Goal: Task Accomplishment & Management: Manage account settings

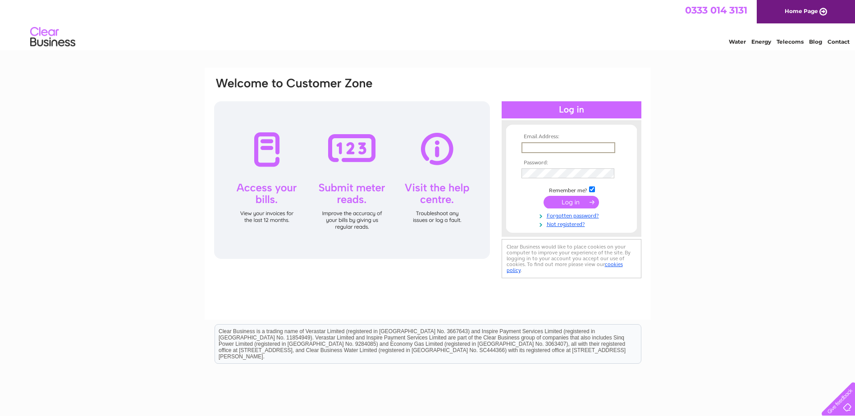
click at [529, 148] on input "text" at bounding box center [568, 147] width 94 height 11
paste input "[EMAIL_ADDRESS][DOMAIN_NAME]"
type input "[EMAIL_ADDRESS][DOMAIN_NAME]"
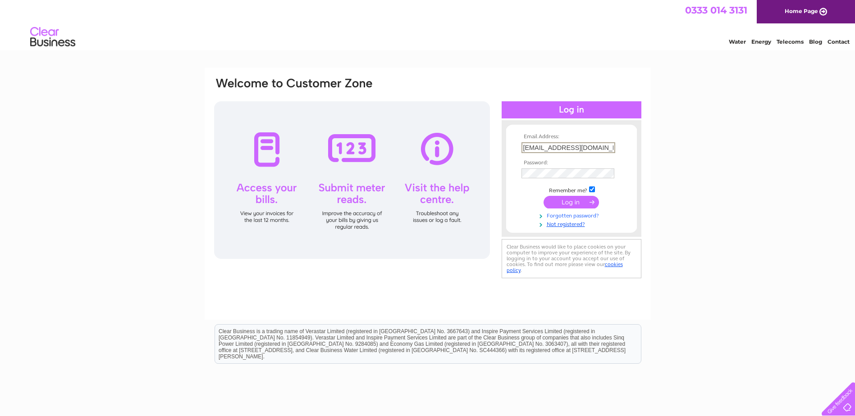
click at [580, 215] on link "Forgotten password?" at bounding box center [572, 215] width 102 height 9
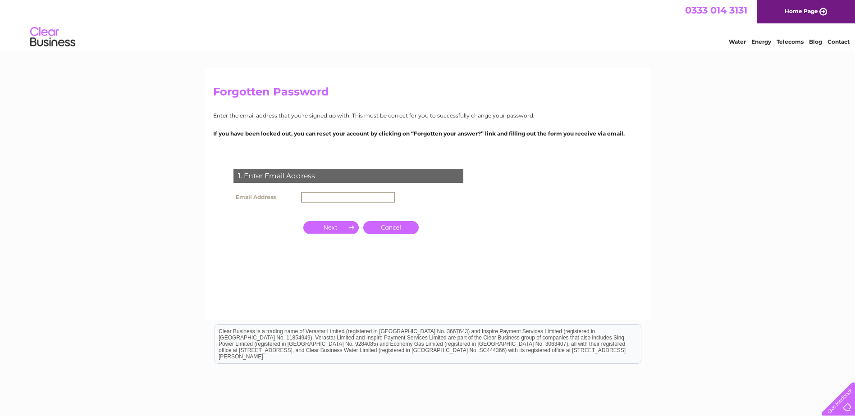
click at [316, 197] on input "text" at bounding box center [348, 197] width 94 height 11
paste input "[EMAIL_ADDRESS][DOMAIN_NAME]"
type input "[EMAIL_ADDRESS][DOMAIN_NAME]"
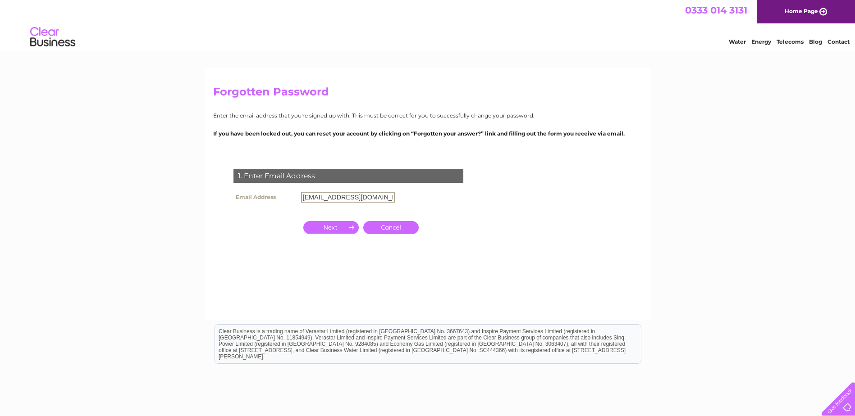
click at [341, 226] on input "button" at bounding box center [330, 227] width 55 height 13
